Goal: Find specific page/section

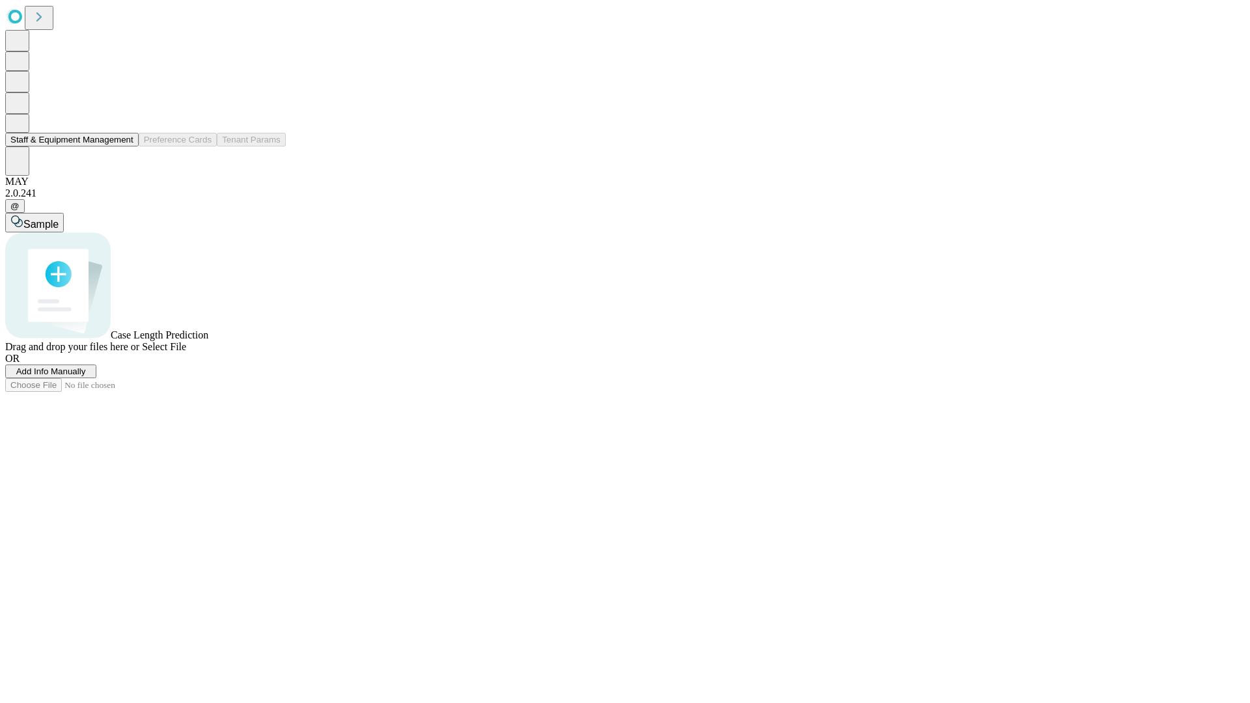
click at [124, 146] on button "Staff & Equipment Management" at bounding box center [71, 140] width 133 height 14
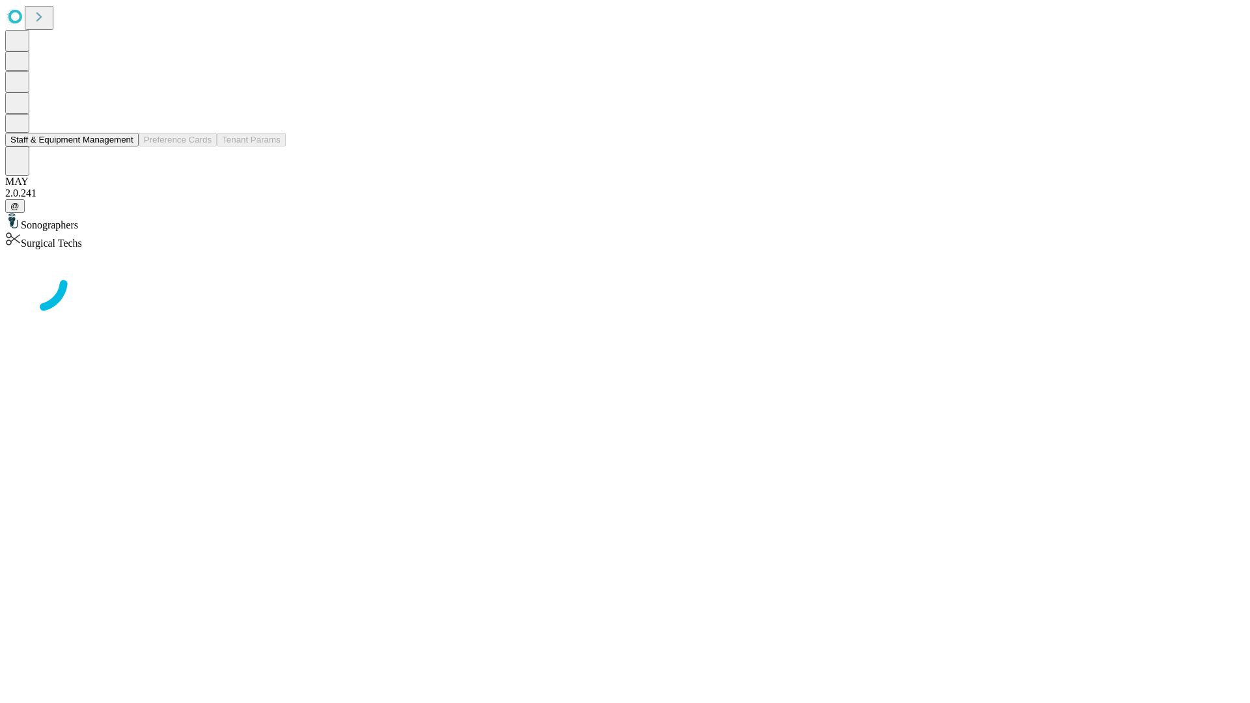
click at [124, 146] on button "Staff & Equipment Management" at bounding box center [71, 140] width 133 height 14
